Goal: Information Seeking & Learning: Get advice/opinions

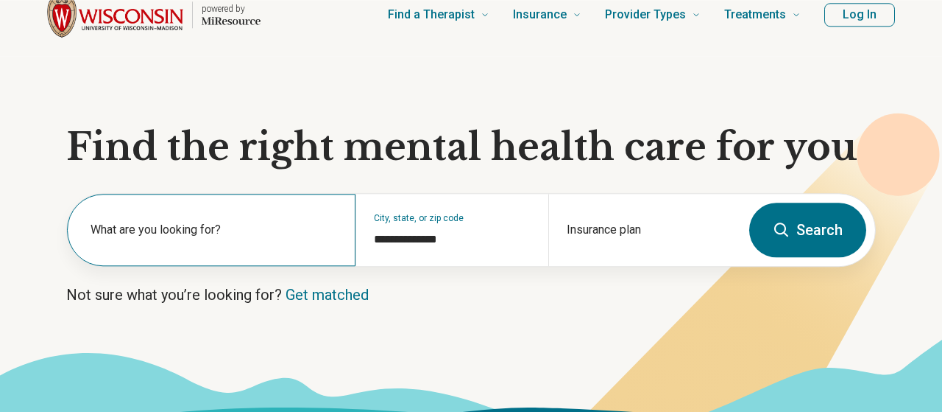
scroll to position [109, 0]
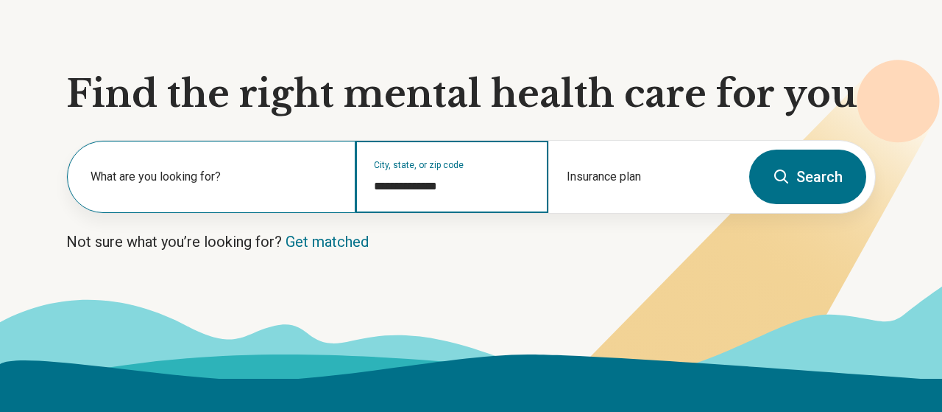
drag, startPoint x: 470, startPoint y: 297, endPoint x: 249, endPoint y: 305, distance: 221.0
click at [374, 195] on input "**********" at bounding box center [452, 186] width 156 height 18
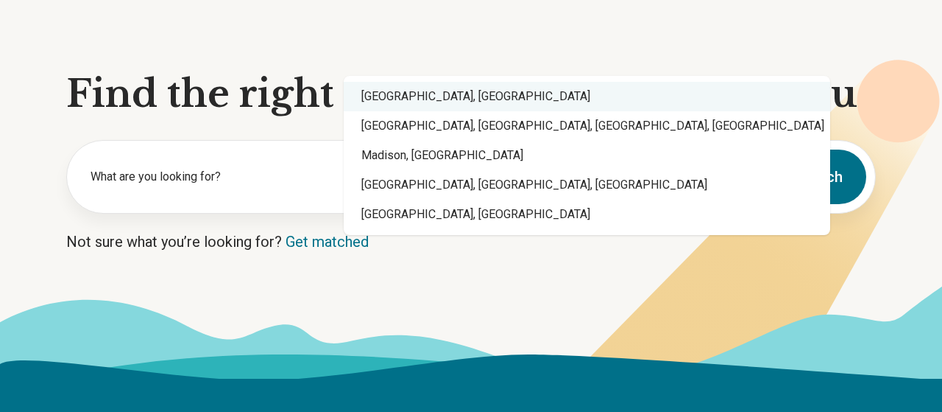
click at [419, 82] on div "[GEOGRAPHIC_DATA], [GEOGRAPHIC_DATA]" at bounding box center [587, 96] width 487 height 29
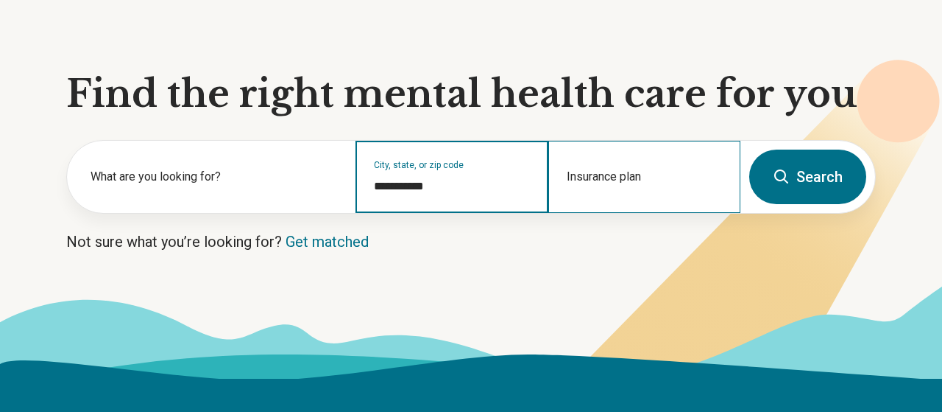
type input "**********"
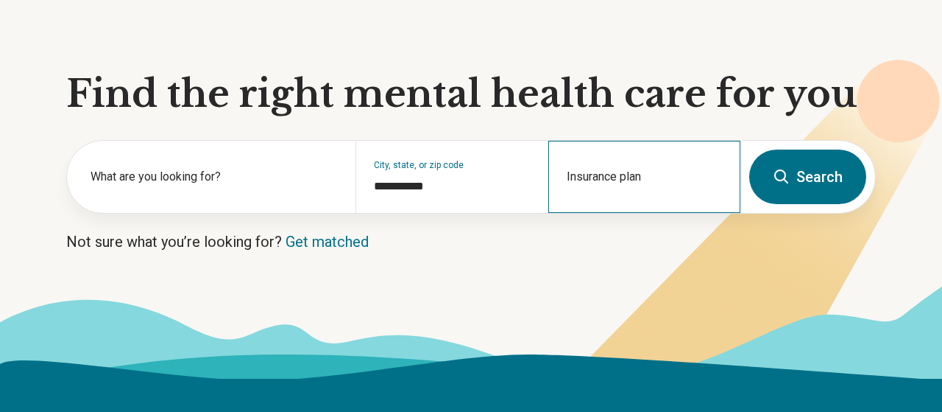
click at [597, 213] on div "Insurance plan" at bounding box center [644, 177] width 192 height 72
click at [781, 204] on button "Search" at bounding box center [807, 176] width 117 height 54
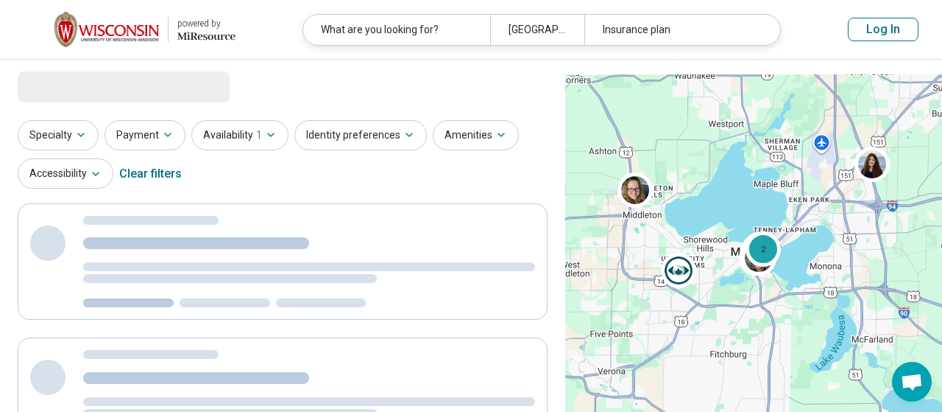
select select "***"
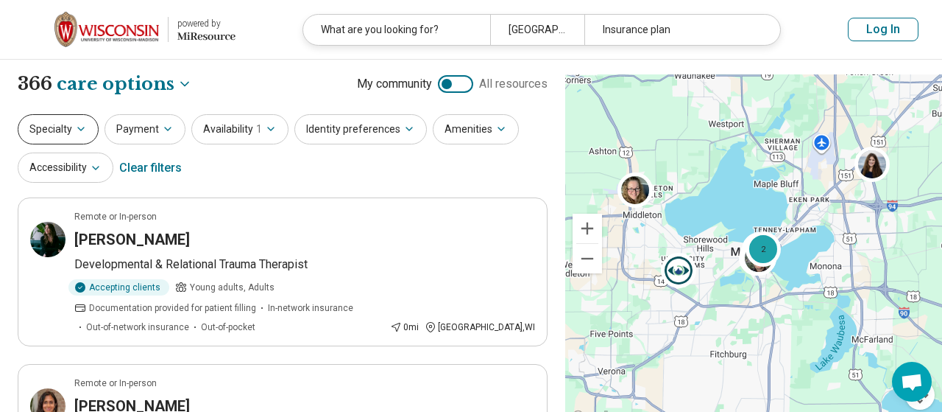
click at [99, 144] on button "Specialty" at bounding box center [58, 129] width 81 height 30
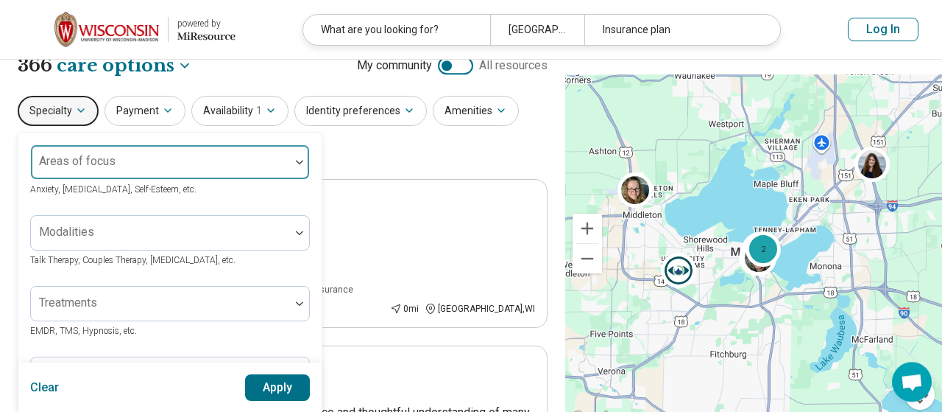
click at [309, 179] on div at bounding box center [299, 162] width 19 height 34
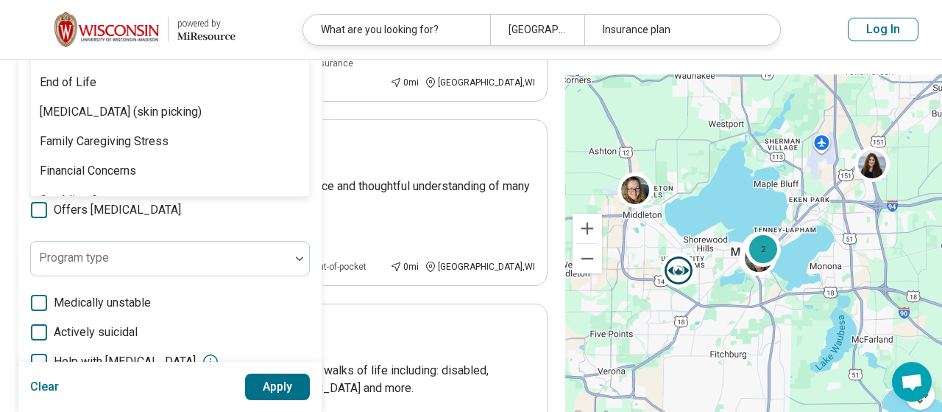
scroll to position [981, 0]
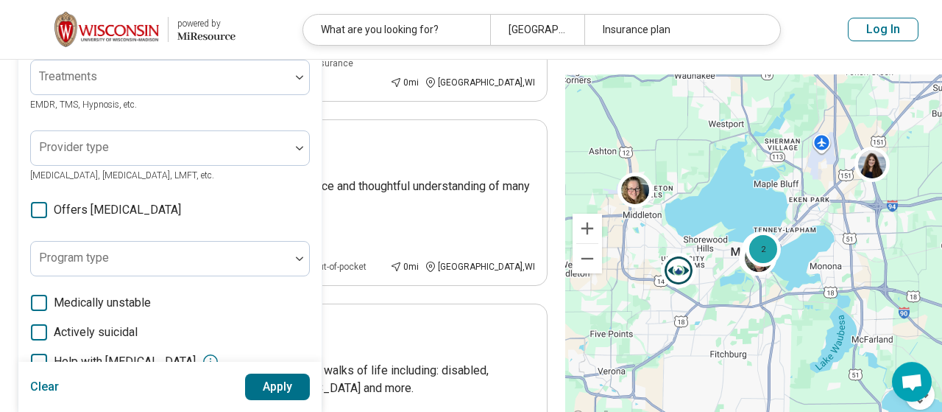
click at [311, 381] on button "Apply" at bounding box center [278, 386] width 66 height 27
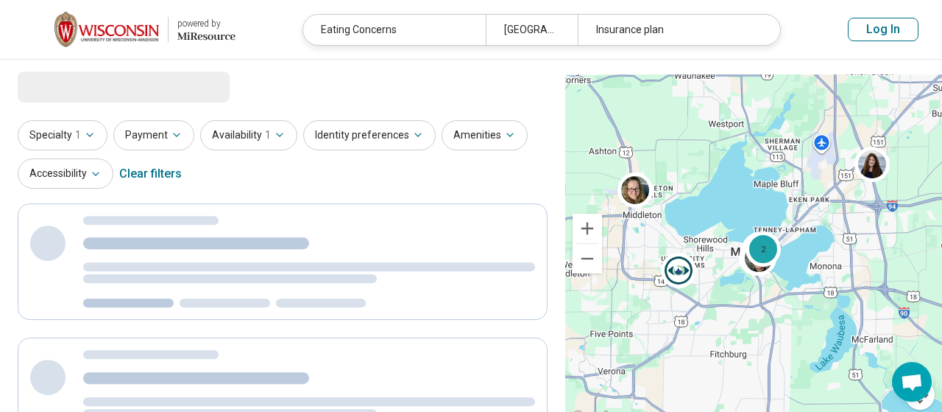
scroll to position [0, 0]
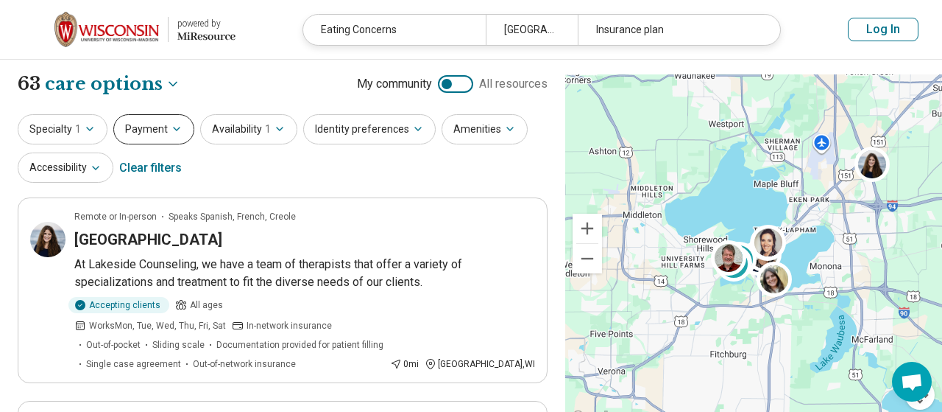
click at [183, 135] on icon "button" at bounding box center [177, 129] width 12 height 12
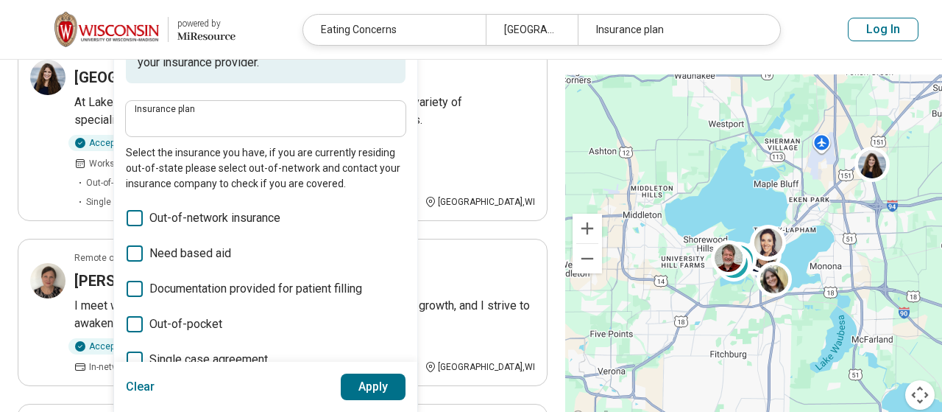
scroll to position [109, 0]
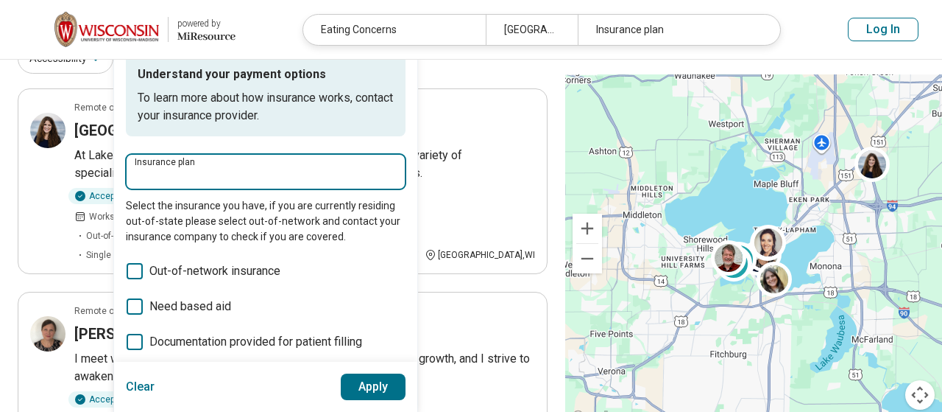
click at [232, 185] on input "Insurance plan" at bounding box center [266, 176] width 262 height 18
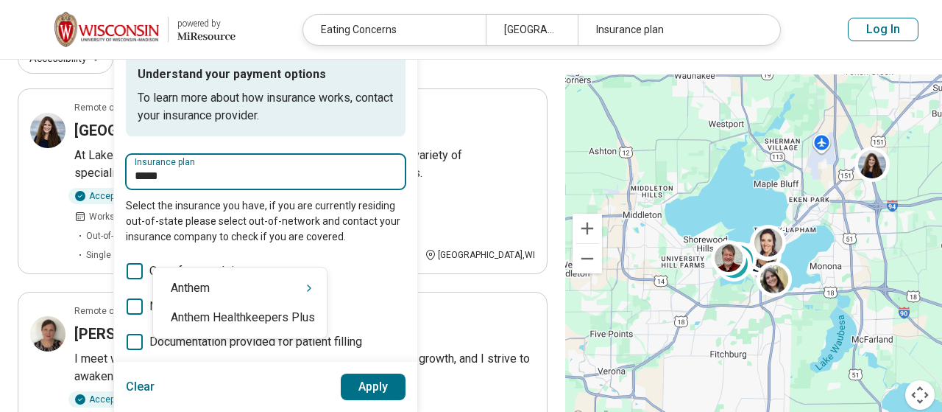
type input "******"
click at [223, 297] on div "Anthem" at bounding box center [240, 287] width 174 height 29
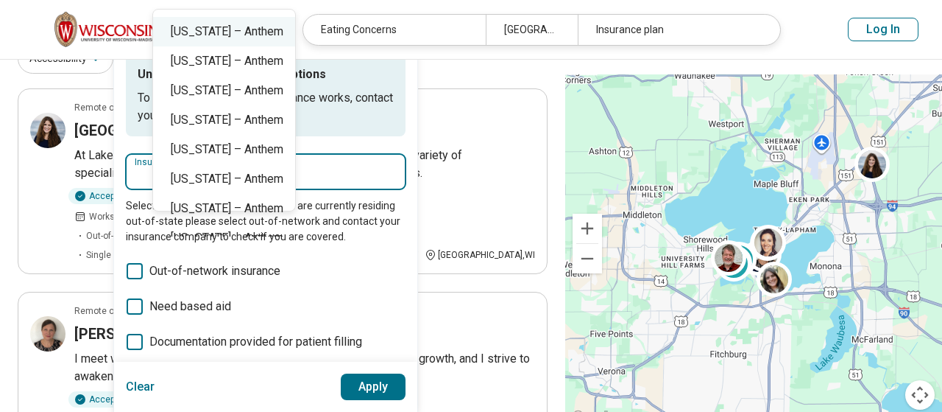
scroll to position [218, 0]
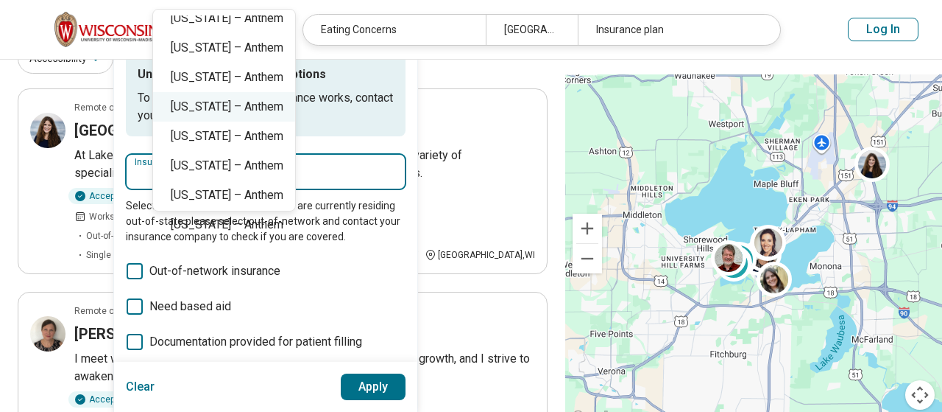
click at [267, 121] on div "[US_STATE] – Anthem" at bounding box center [224, 106] width 142 height 29
type input "**********"
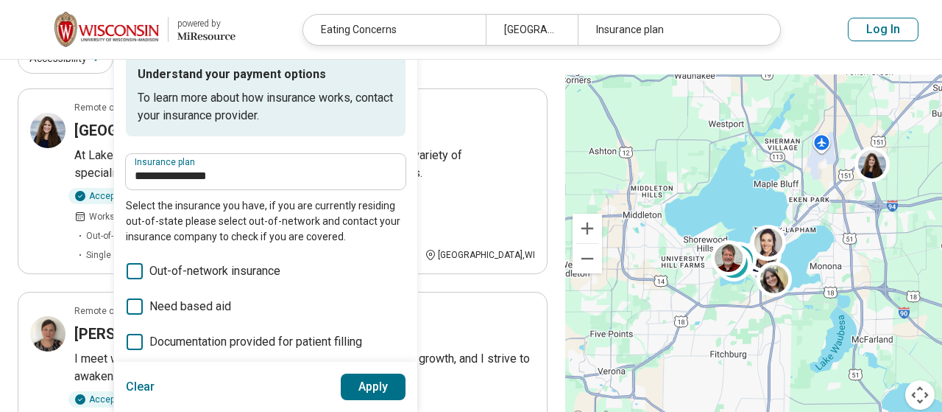
click at [406, 388] on button "Apply" at bounding box center [374, 386] width 66 height 27
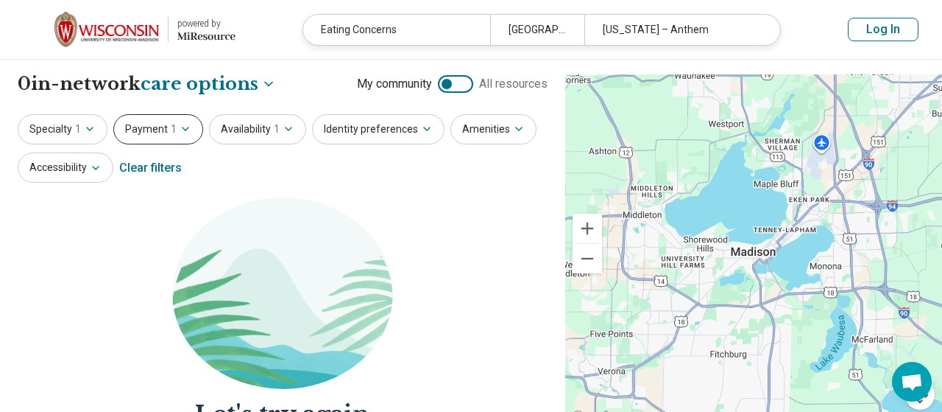
click at [191, 135] on icon "button" at bounding box center [186, 129] width 12 height 12
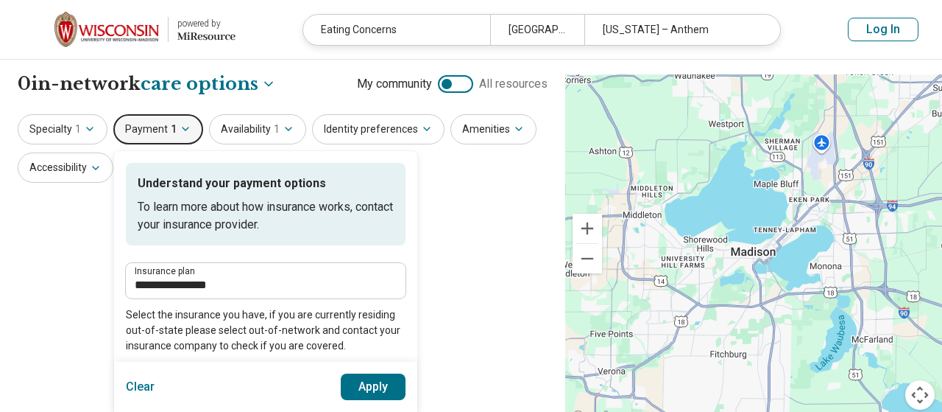
click at [155, 384] on button "Clear" at bounding box center [140, 386] width 29 height 27
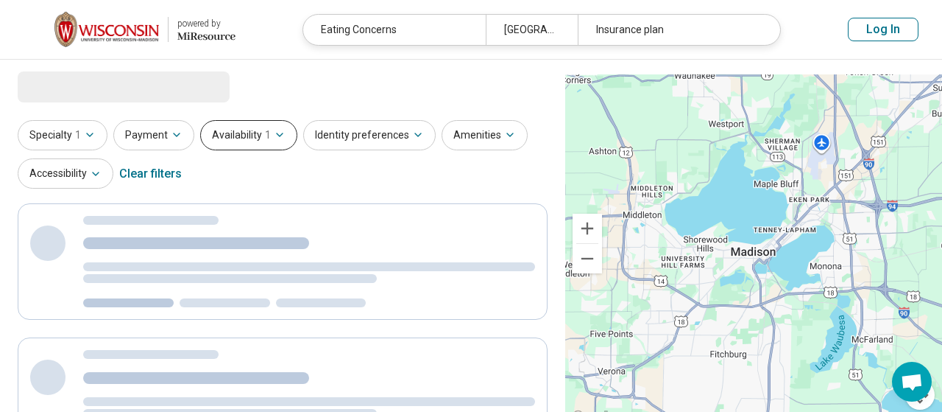
click at [297, 150] on button "Availability 1" at bounding box center [248, 135] width 97 height 30
select select "***"
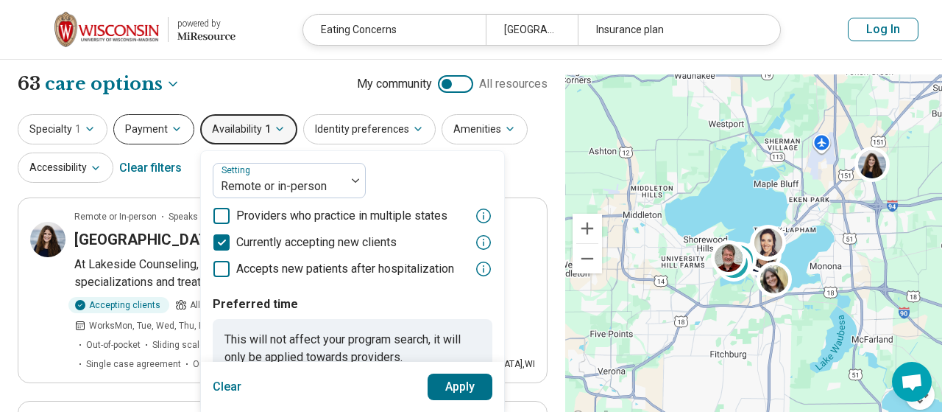
click at [194, 144] on button "Payment" at bounding box center [153, 129] width 81 height 30
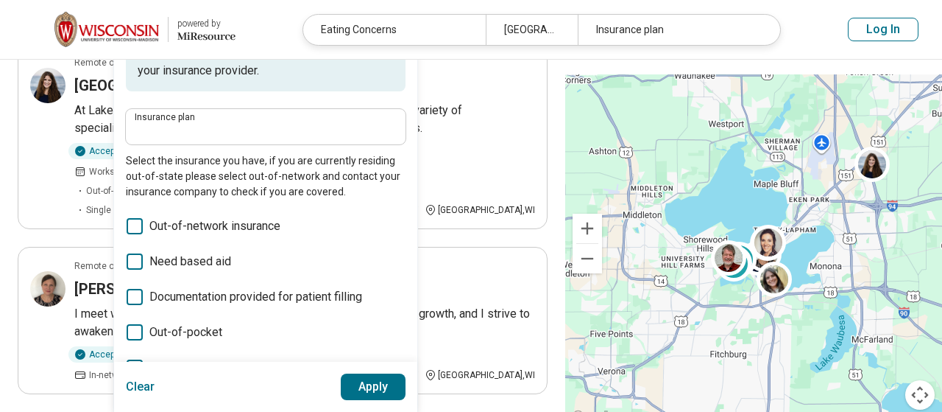
scroll to position [109, 0]
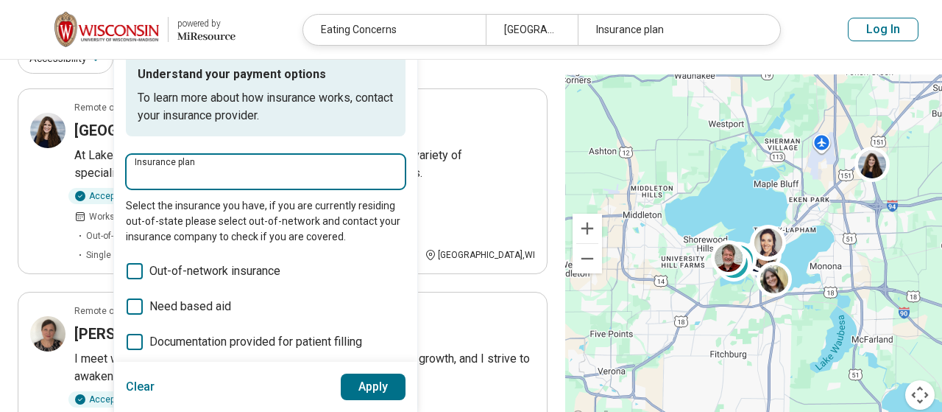
click at [189, 185] on input "Insurance plan" at bounding box center [266, 176] width 262 height 18
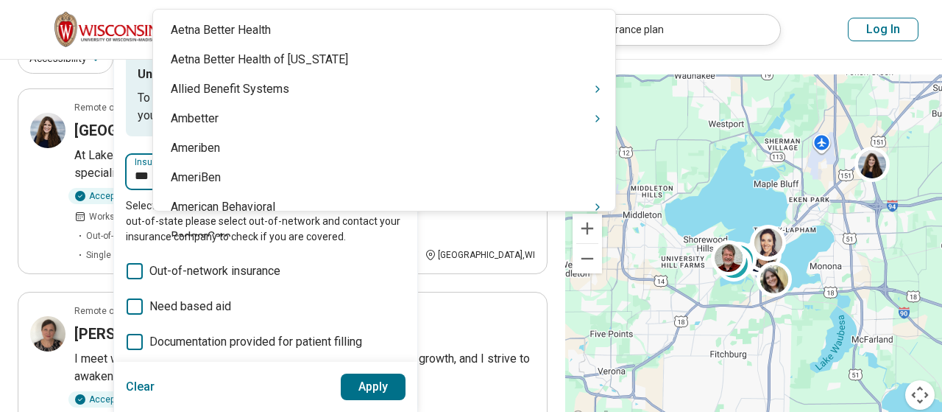
type input "****"
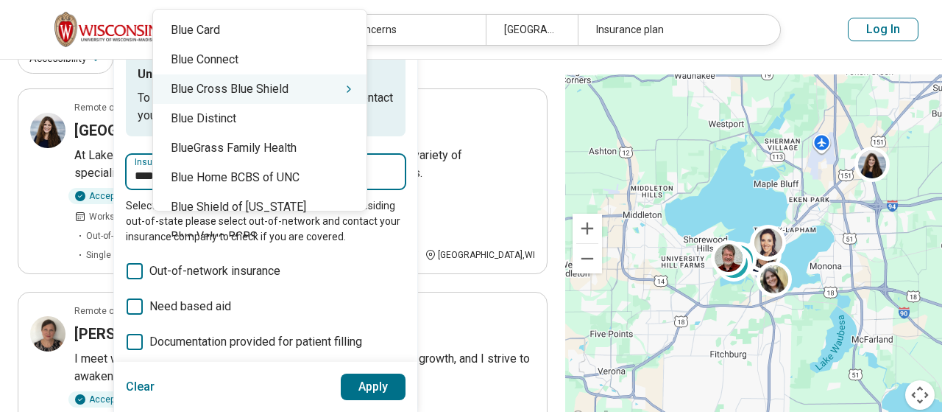
click at [261, 104] on div "Blue Cross Blue Shield" at bounding box center [260, 88] width 214 height 29
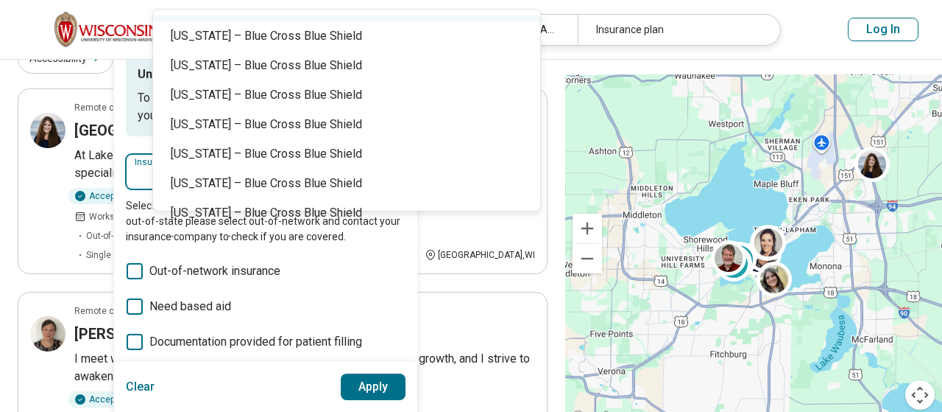
scroll to position [436, 0]
click at [265, 21] on div "[US_STATE] – Blue Cross Blue Shield" at bounding box center [346, 6] width 387 height 29
type input "**********"
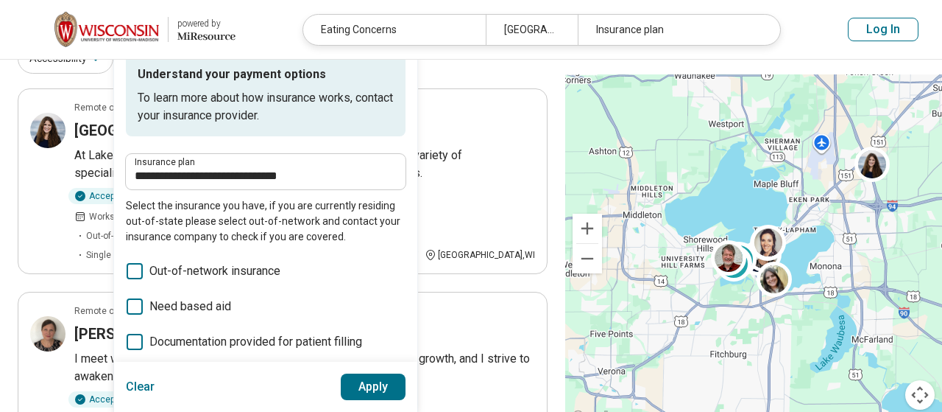
click at [406, 390] on button "Apply" at bounding box center [374, 386] width 66 height 27
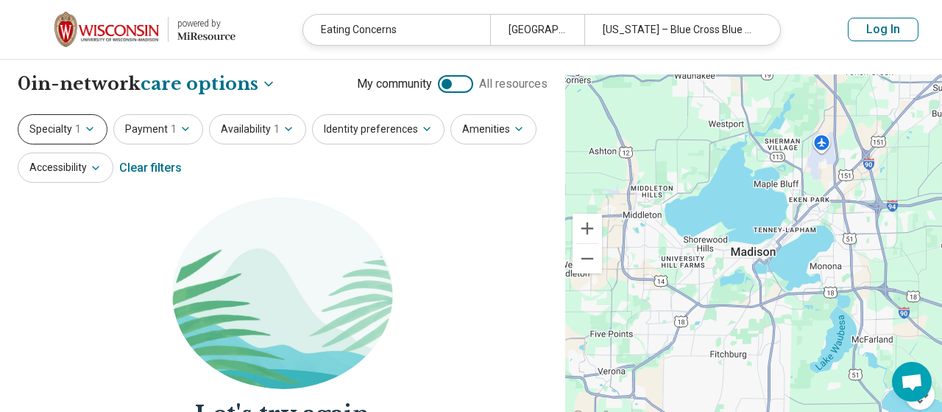
click at [93, 130] on icon "button" at bounding box center [90, 128] width 6 height 3
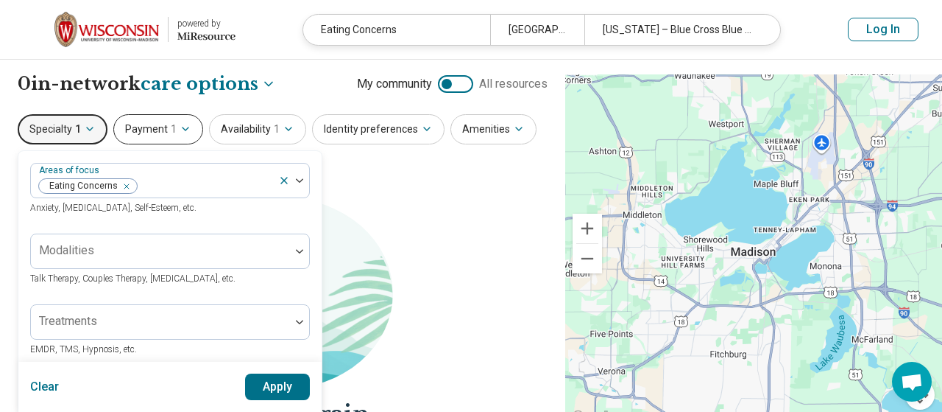
click at [191, 135] on icon "button" at bounding box center [186, 129] width 12 height 12
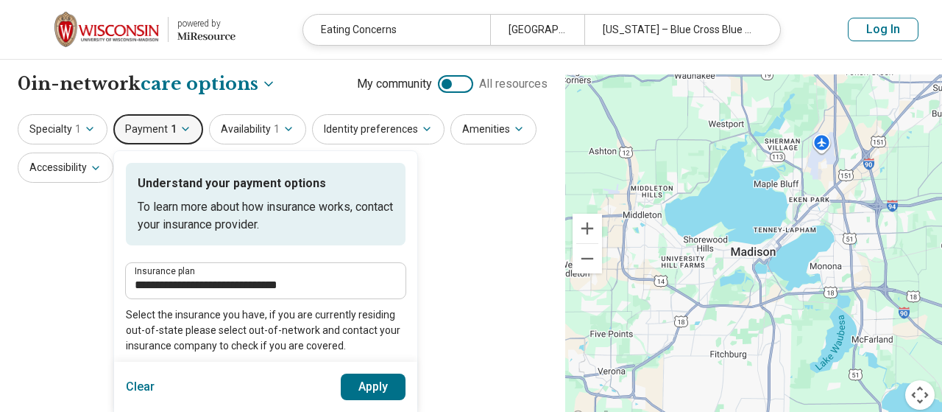
click at [155, 381] on button "Clear" at bounding box center [140, 386] width 29 height 27
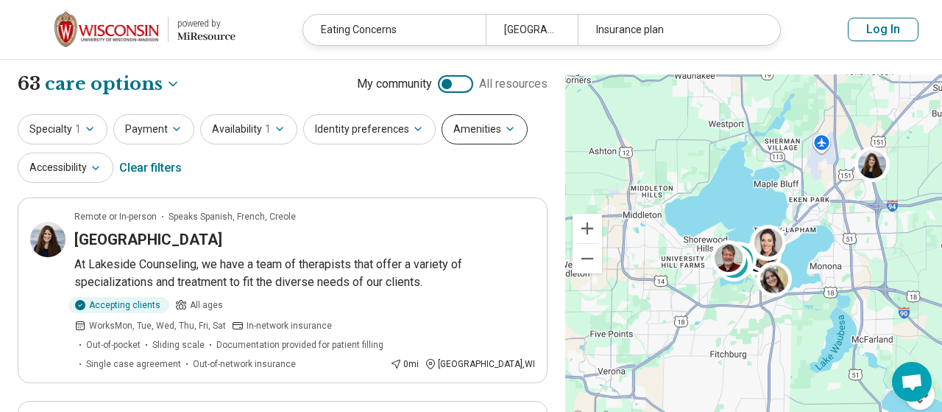
click at [442, 144] on button "Amenities" at bounding box center [485, 129] width 86 height 30
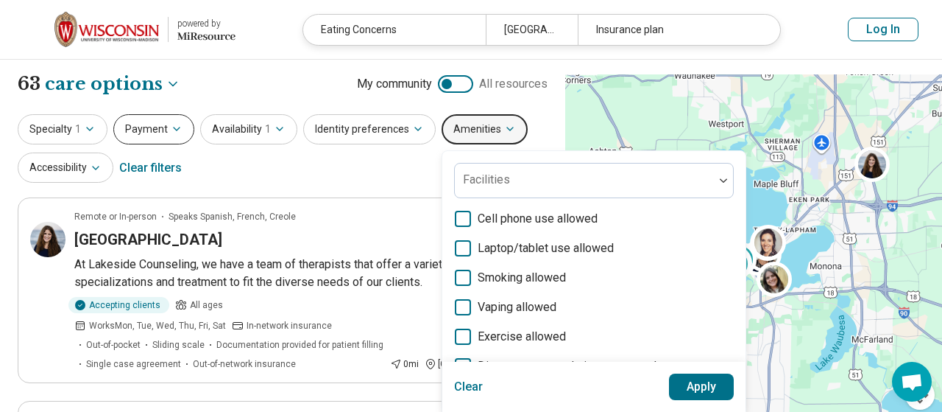
click at [194, 144] on button "Payment" at bounding box center [153, 129] width 81 height 30
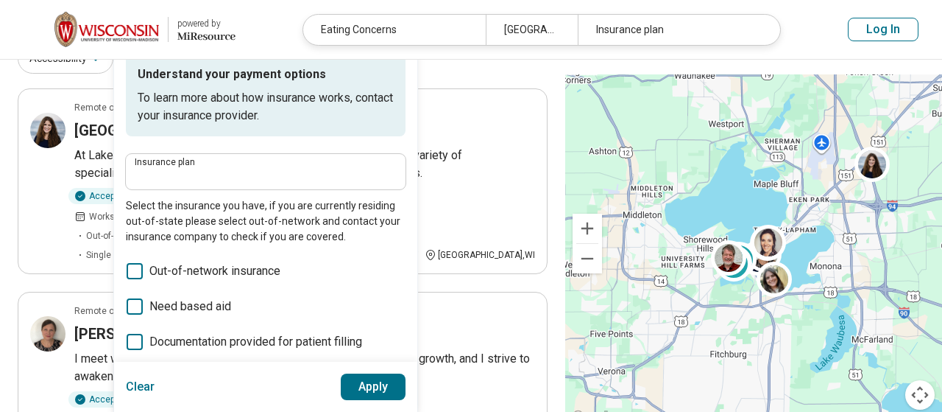
scroll to position [218, 0]
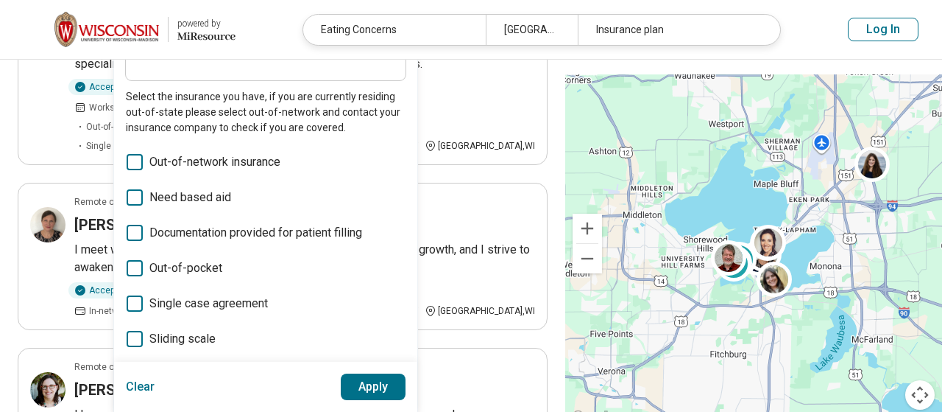
click at [143, 170] on icon at bounding box center [135, 162] width 16 height 16
click at [406, 386] on button "Apply" at bounding box center [374, 386] width 66 height 27
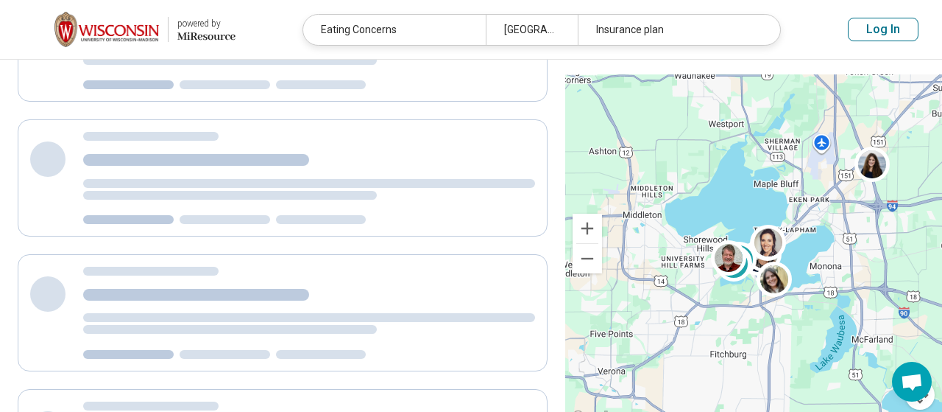
scroll to position [0, 0]
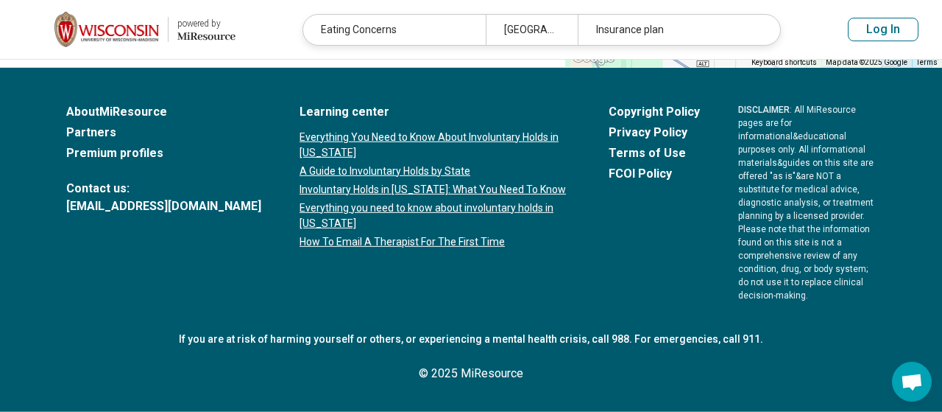
scroll to position [2724, 0]
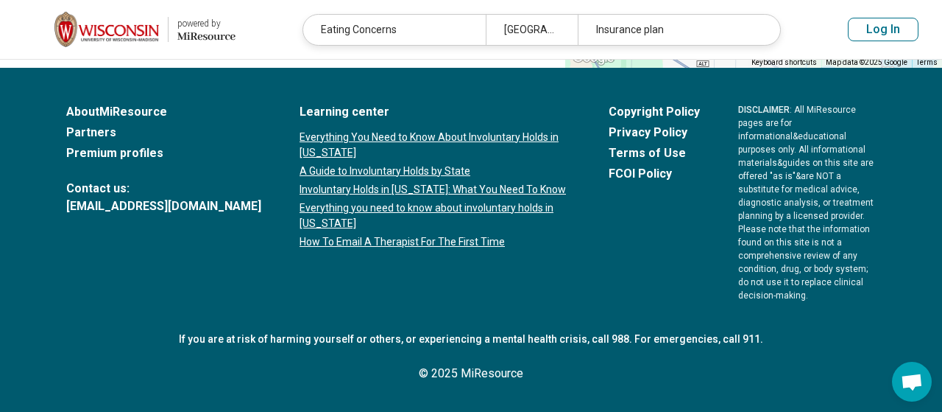
click at [264, 41] on button "2" at bounding box center [265, 30] width 24 height 24
click at [218, 41] on button "1" at bounding box center [230, 30] width 24 height 24
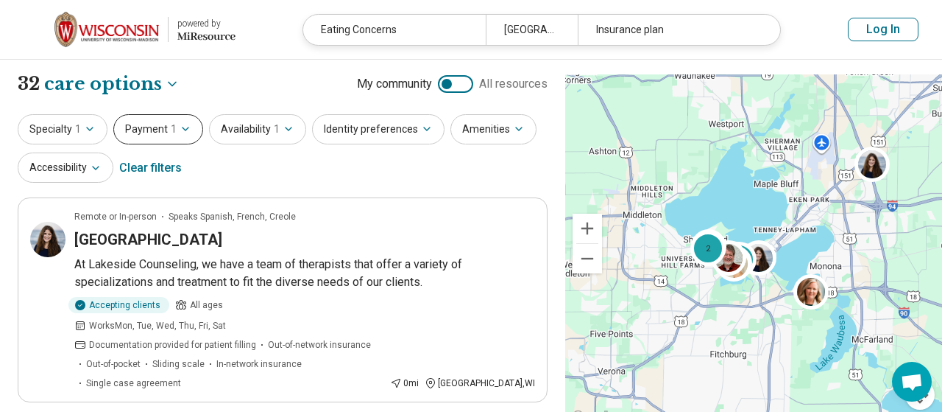
click at [191, 135] on icon "button" at bounding box center [186, 129] width 12 height 12
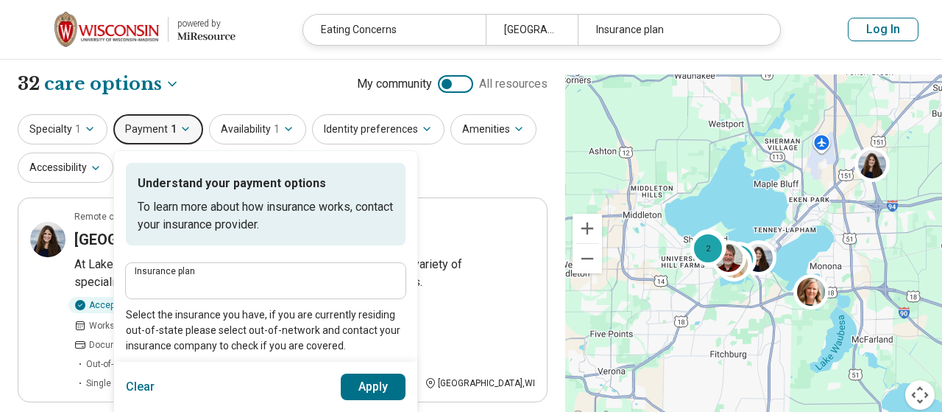
click at [155, 385] on button "Clear" at bounding box center [140, 386] width 29 height 27
